Goal: Transaction & Acquisition: Purchase product/service

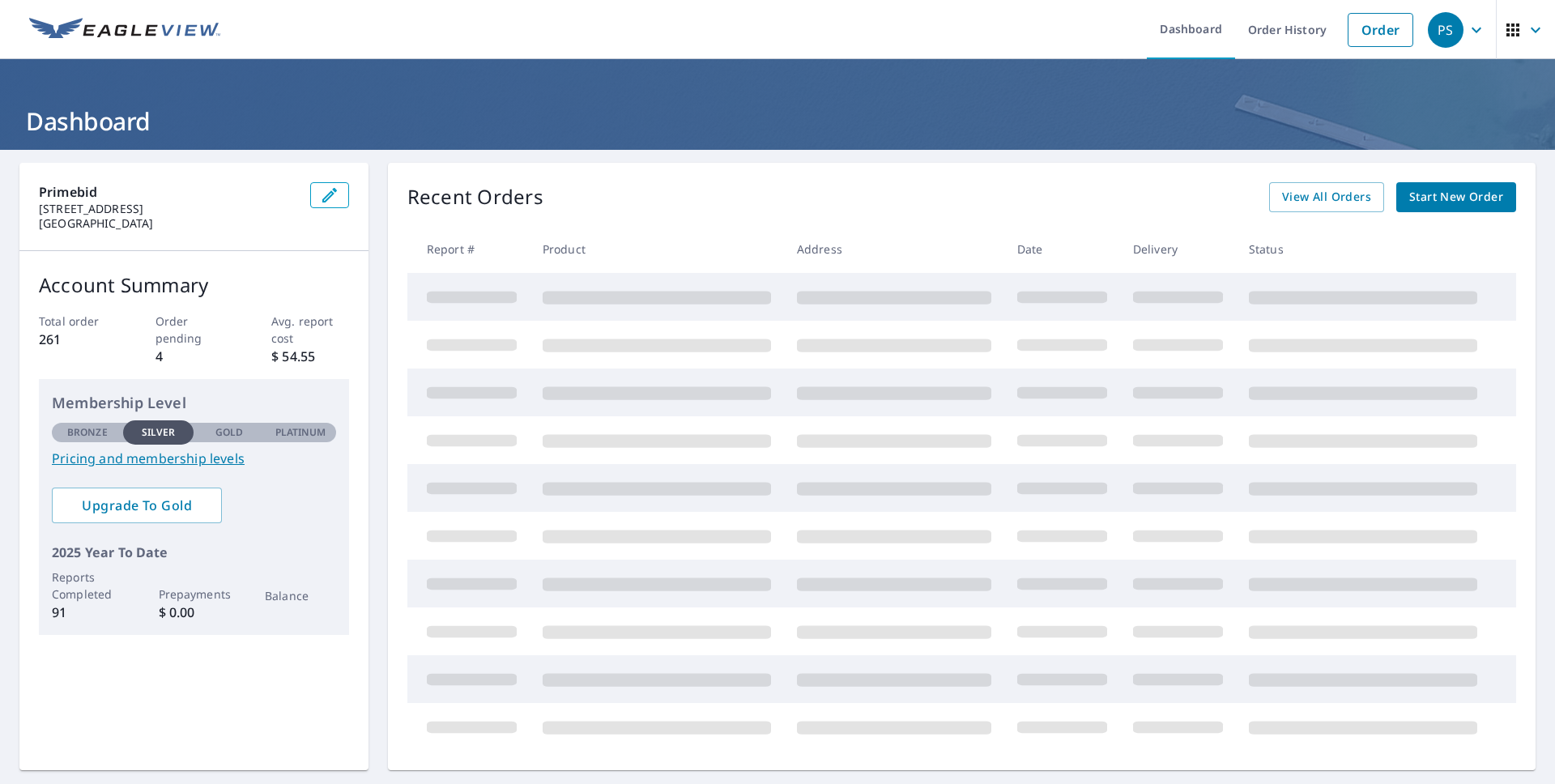
click at [1456, 202] on span "Start New Order" at bounding box center [1455, 197] width 94 height 20
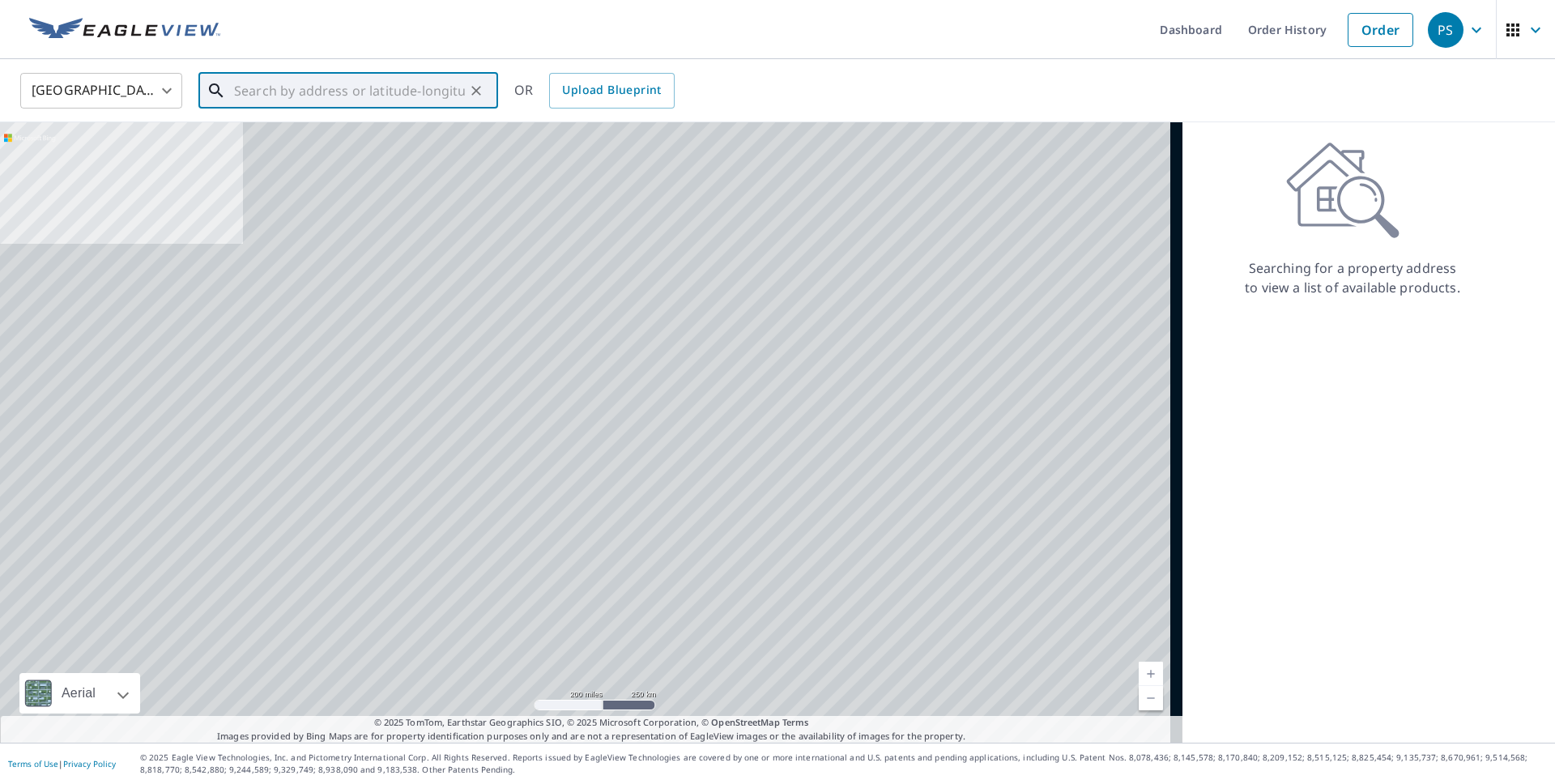
click at [328, 90] on input "text" at bounding box center [349, 91] width 230 height 45
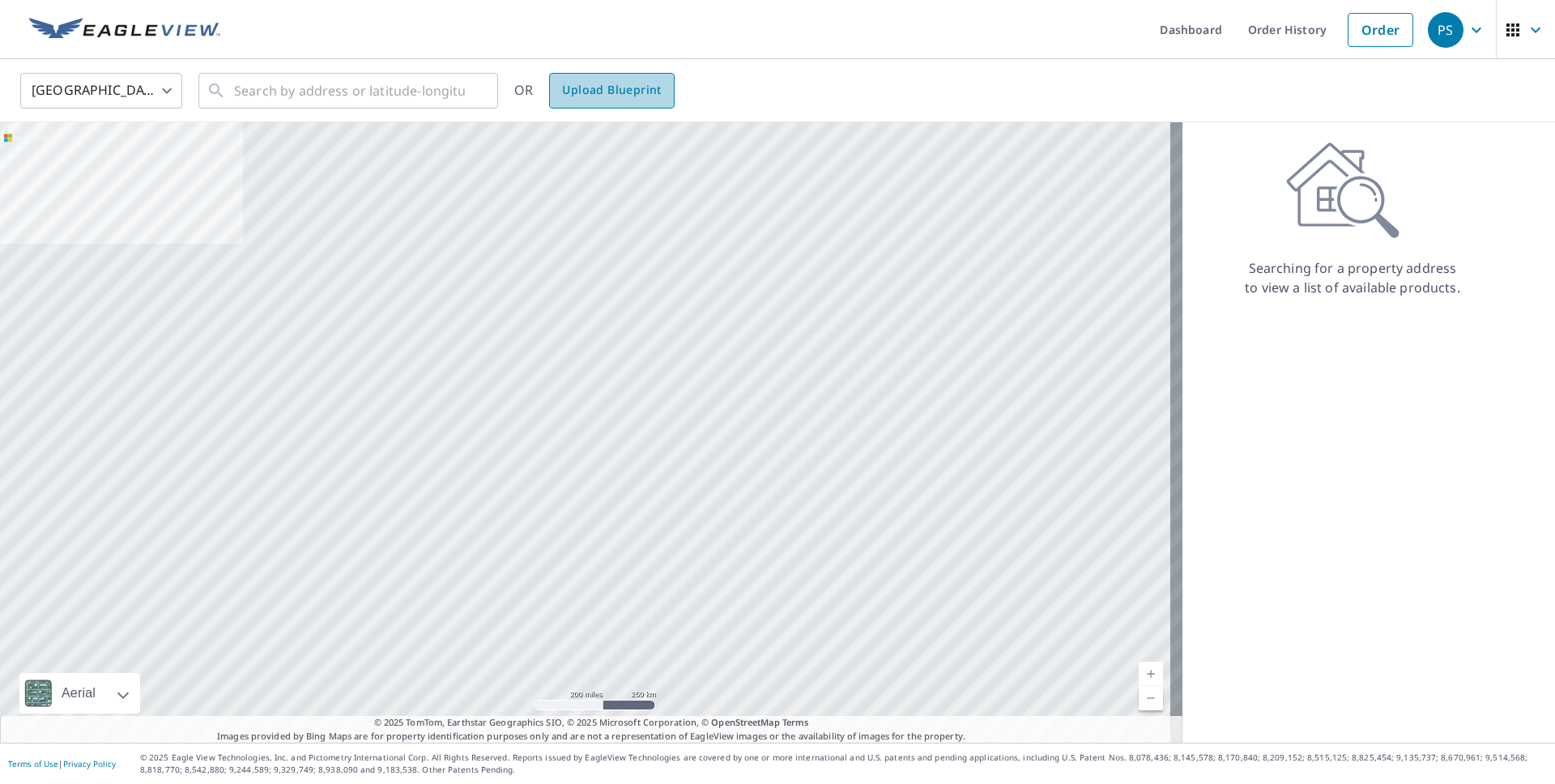
click at [625, 89] on span "Upload Blueprint" at bounding box center [612, 90] width 99 height 20
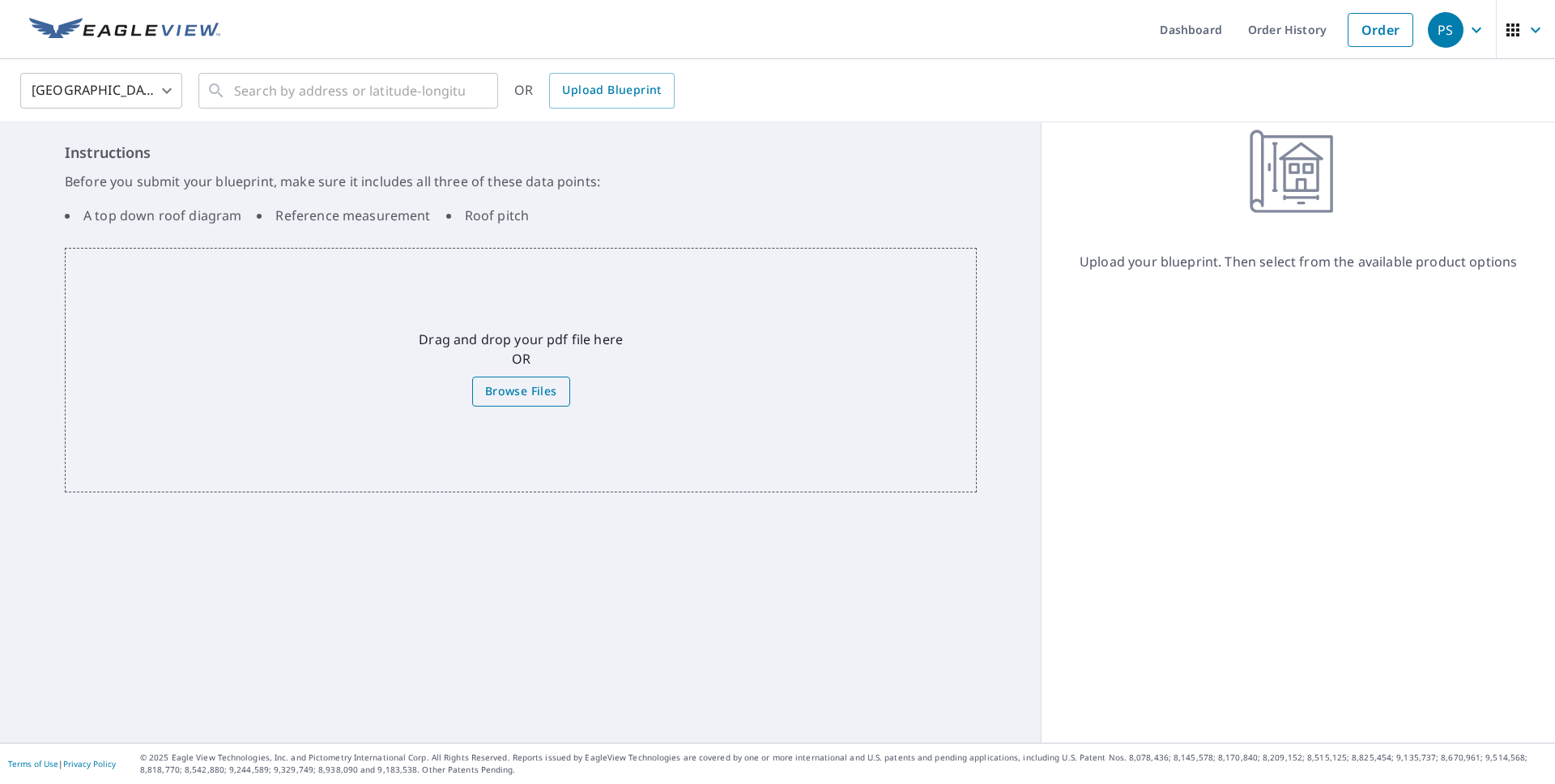
click at [518, 404] on label "Browse Files" at bounding box center [521, 392] width 98 height 30
click at [0, 0] on input "Browse Files" at bounding box center [0, 0] width 0 height 0
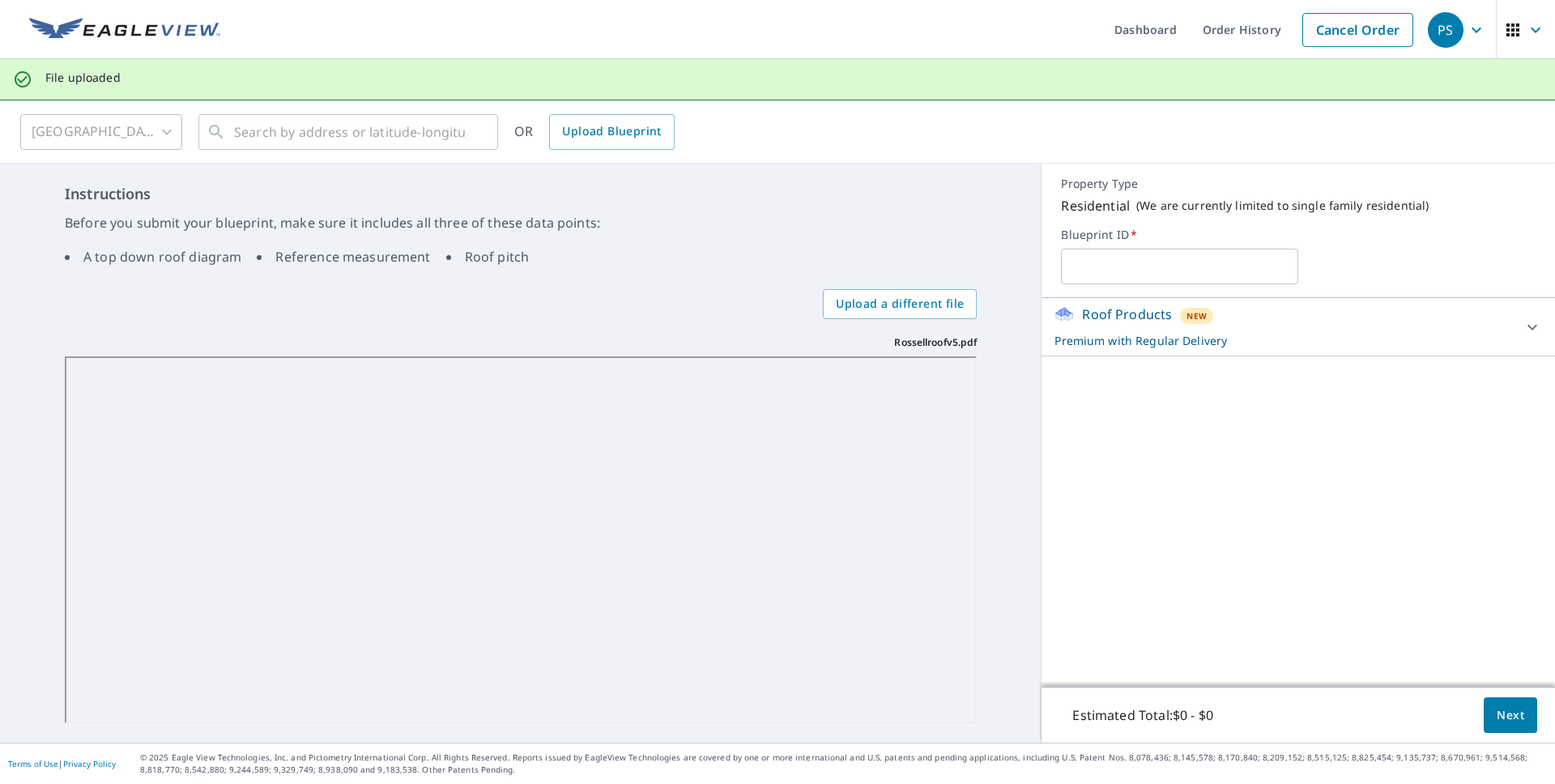
click at [1178, 269] on input "text" at bounding box center [1179, 266] width 237 height 45
paste input "[PERSON_NAME]"
type input "[PERSON_NAME]"
click at [1490, 343] on p "Premium with Regular Delivery" at bounding box center [1283, 340] width 458 height 17
click at [1496, 713] on span "Next" at bounding box center [1510, 715] width 28 height 20
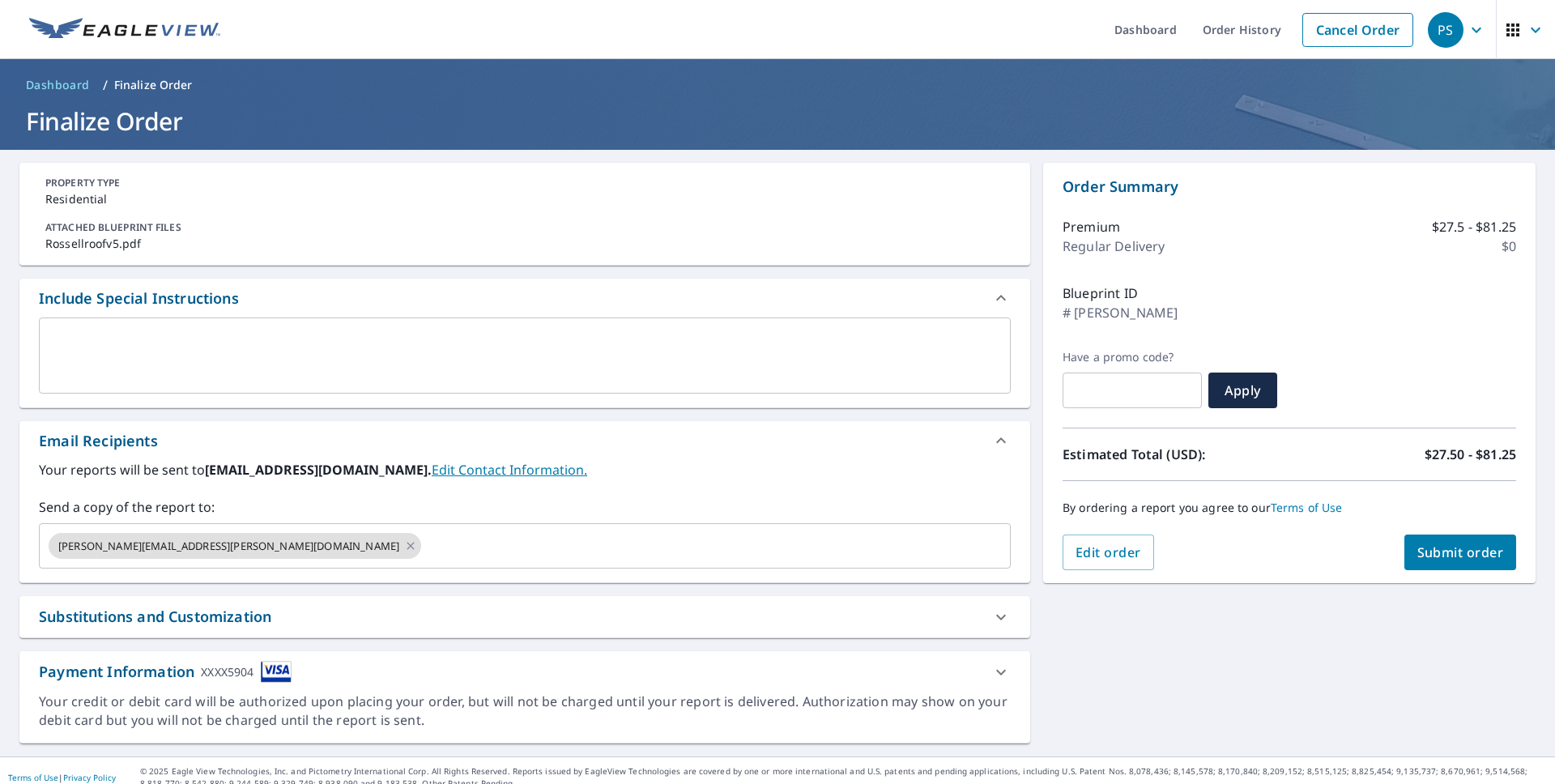
scroll to position [14, 0]
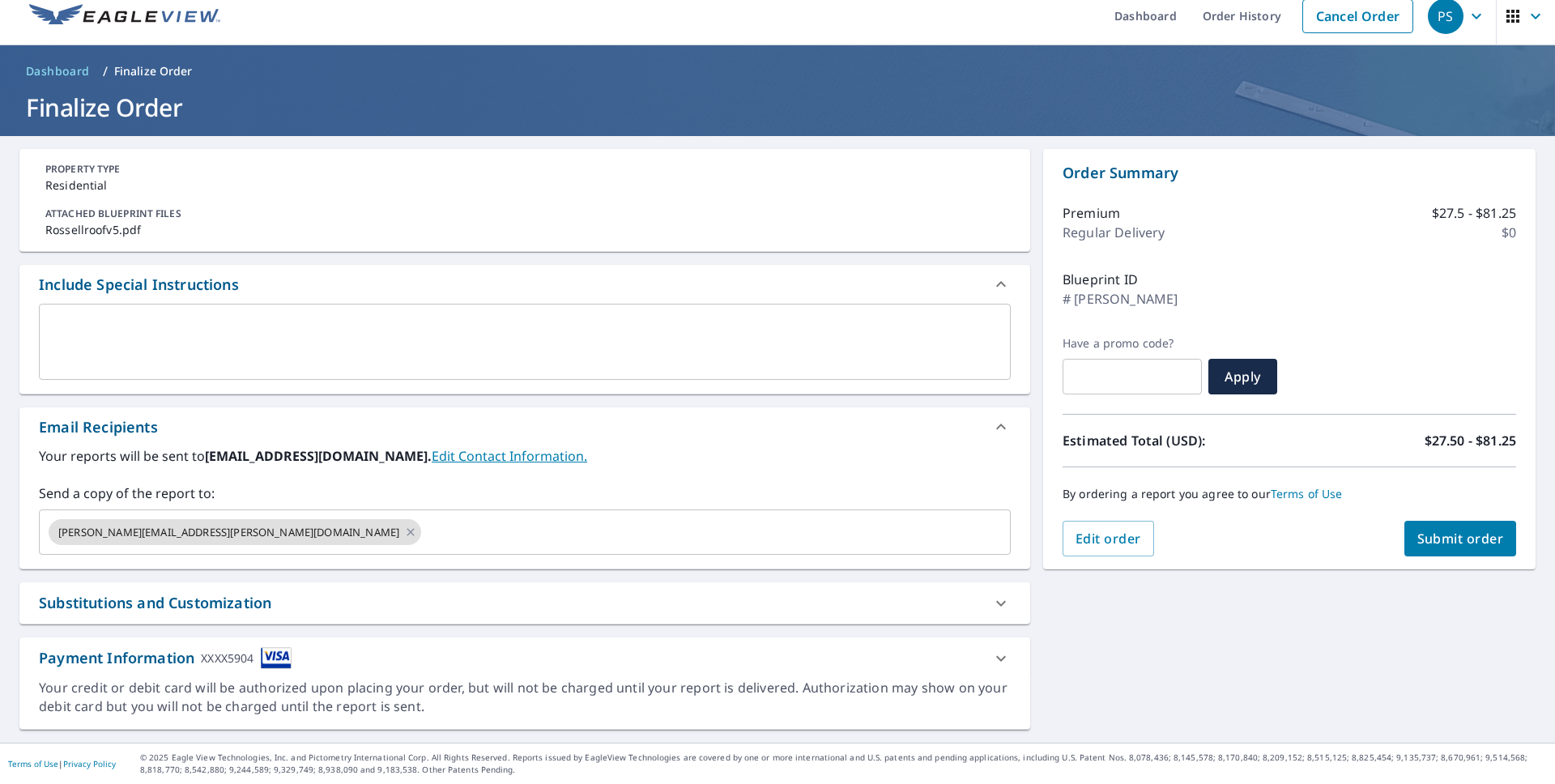
click at [1490, 543] on span "Submit order" at bounding box center [1461, 538] width 87 height 18
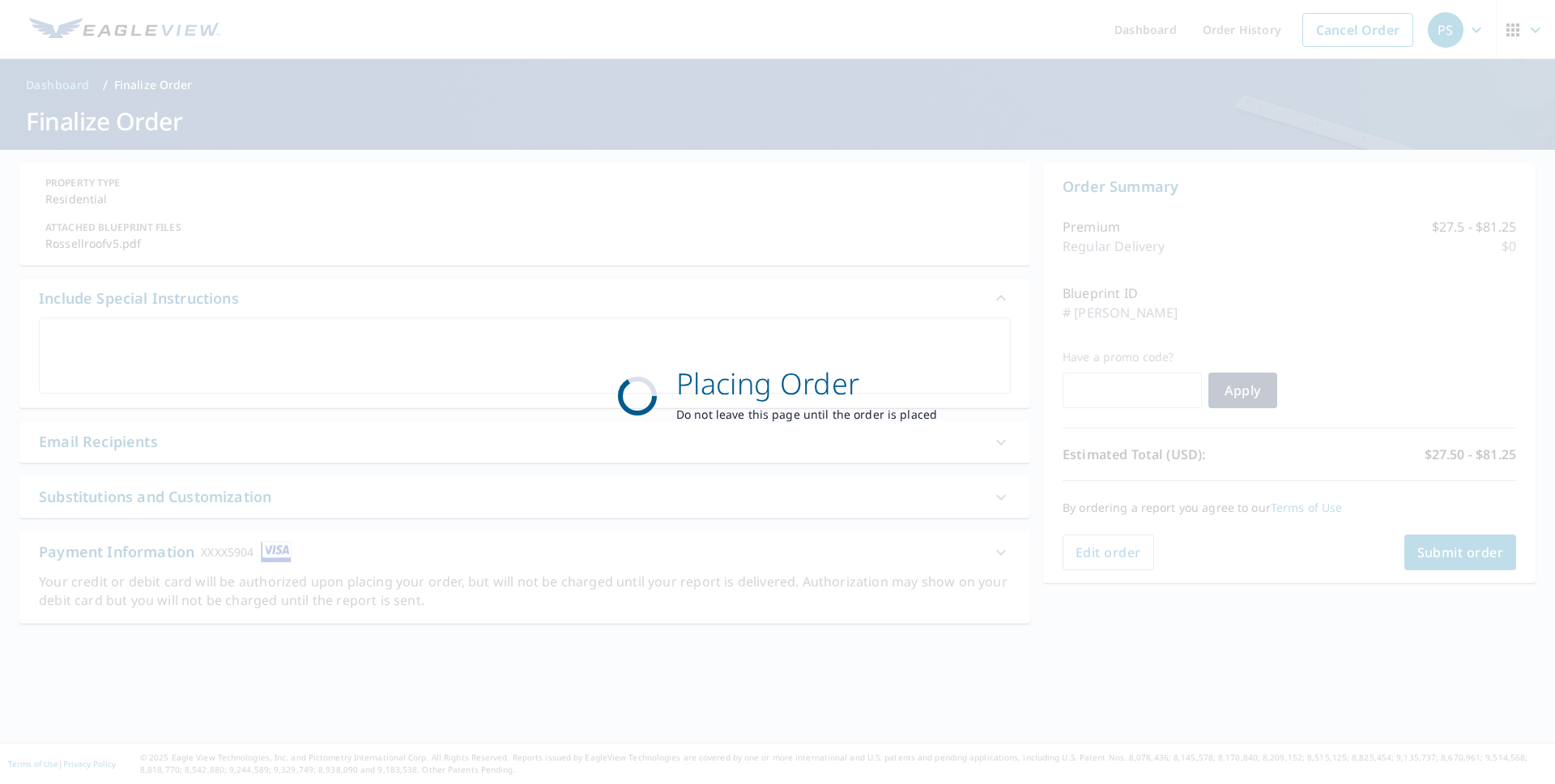
scroll to position [0, 0]
